Goal: Transaction & Acquisition: Purchase product/service

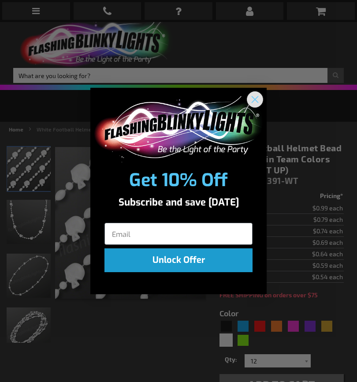
click at [256, 96] on circle "Close dialog" at bounding box center [255, 99] width 15 height 15
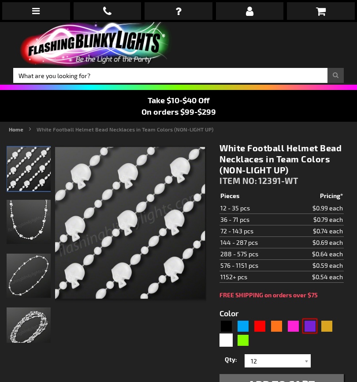
click at [308, 325] on div "Purple" at bounding box center [309, 325] width 13 height 13
type input "5640"
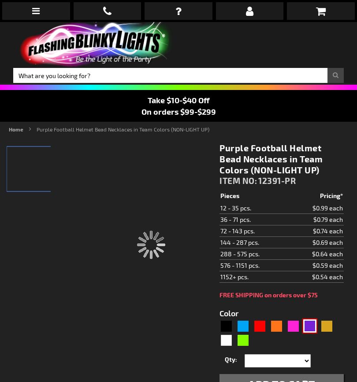
type input "12391-PR"
type input "Customize - Purple Football Helmet Bead Necklaces in Team Colors (NON-LIGHT UP)…"
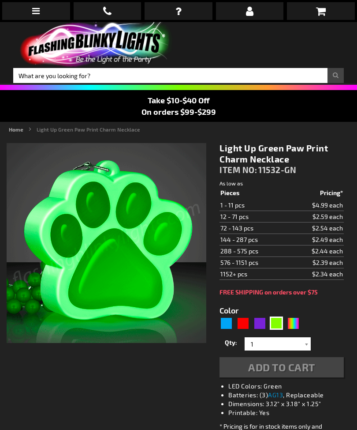
type input "5648"
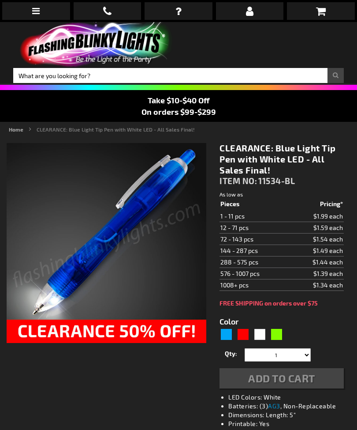
type input "5629"
